Goal: Information Seeking & Learning: Learn about a topic

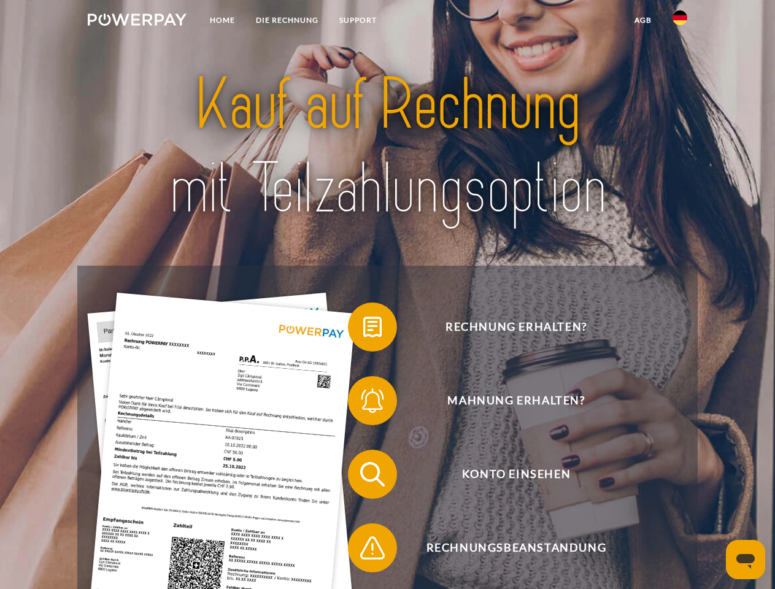
click at [137, 21] on img at bounding box center [137, 19] width 99 height 12
click at [680, 21] on img at bounding box center [679, 17] width 15 height 15
click at [642, 20] on link "agb" at bounding box center [643, 20] width 38 height 22
click at [363, 329] on span at bounding box center [353, 326] width 61 height 61
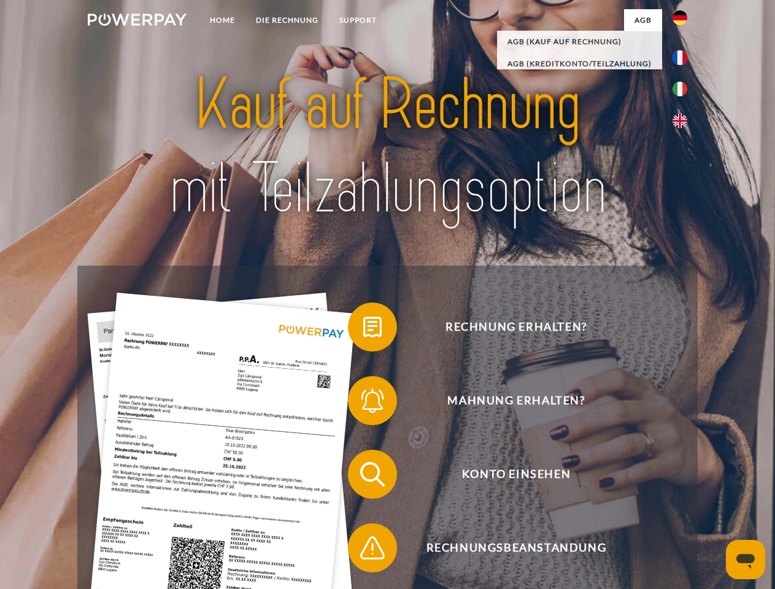
click at [363, 403] on span at bounding box center [353, 400] width 61 height 61
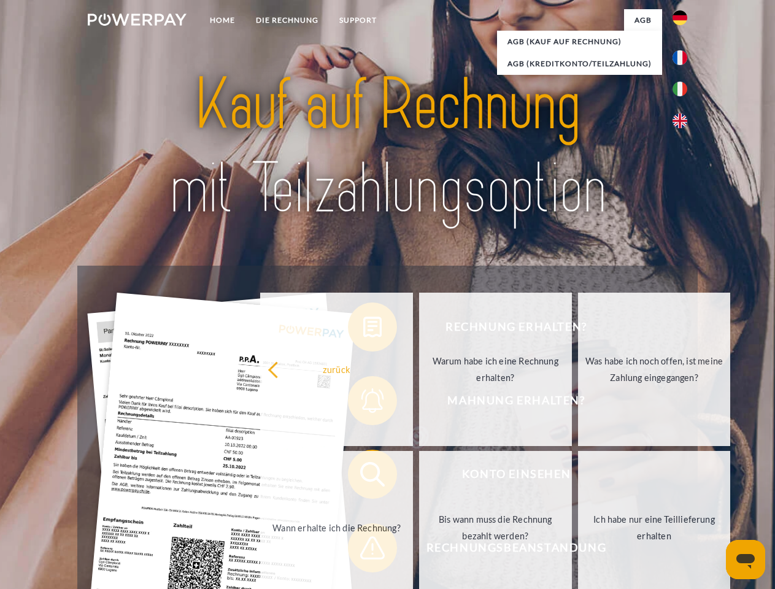
click at [419, 477] on link "Bis wann muss die Rechnung bezahlt werden?" at bounding box center [495, 527] width 153 height 153
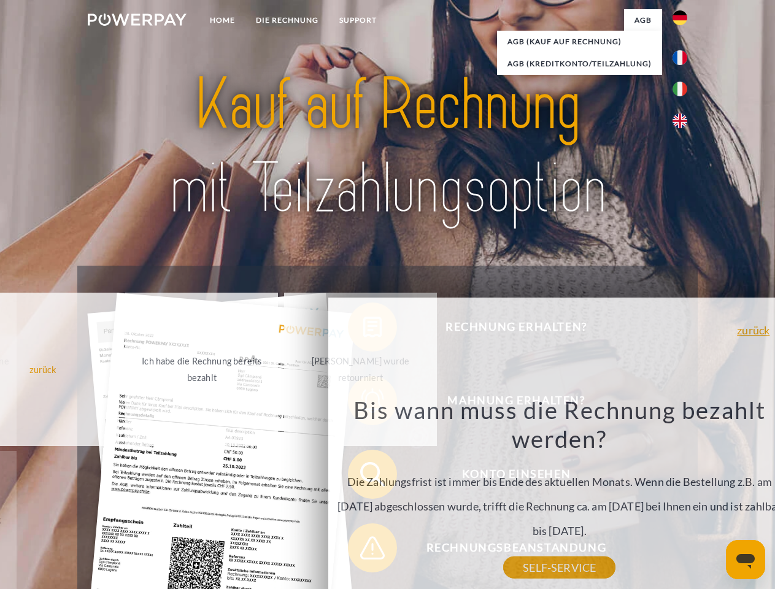
click at [363, 550] on div "Rechnung erhalten? Mahnung erhalten? Konto einsehen" at bounding box center [386, 511] width 619 height 491
click at [745, 559] on icon "Messaging-Fenster öffnen" at bounding box center [745, 561] width 18 height 15
